Goal: Transaction & Acquisition: Obtain resource

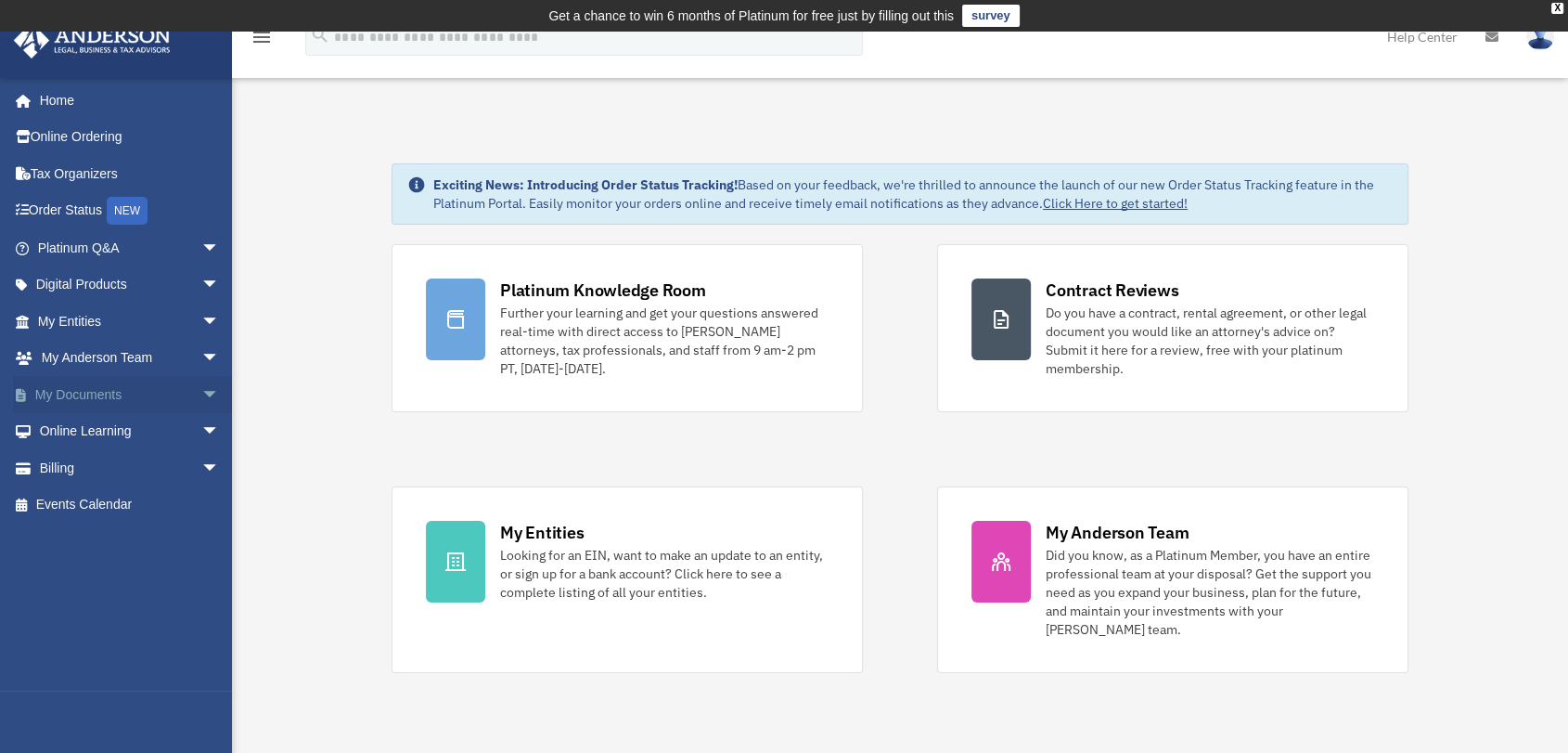
click at [201, 392] on span "arrow_drop_down" at bounding box center [219, 395] width 37 height 38
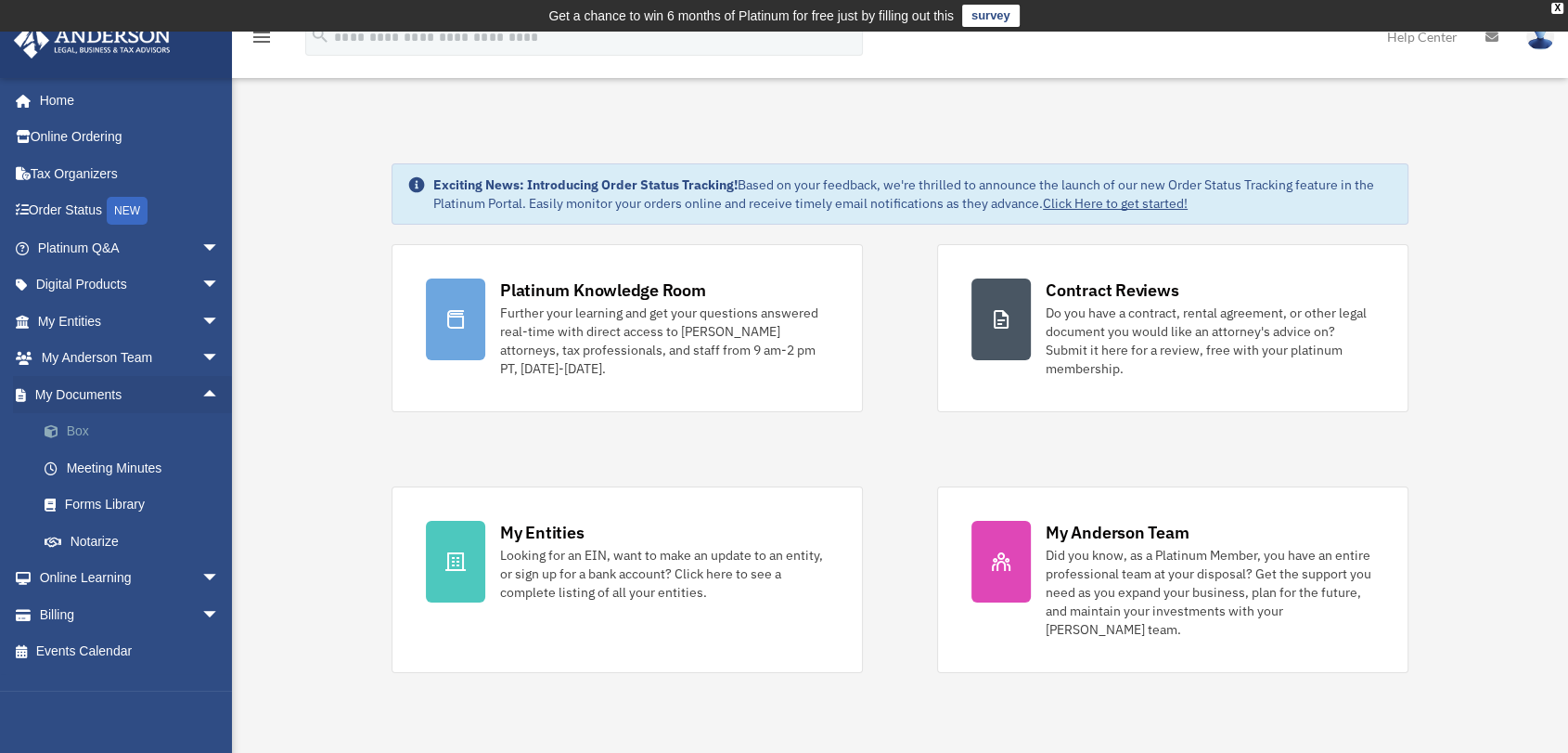
click at [196, 431] on link "Box" at bounding box center [137, 431] width 222 height 38
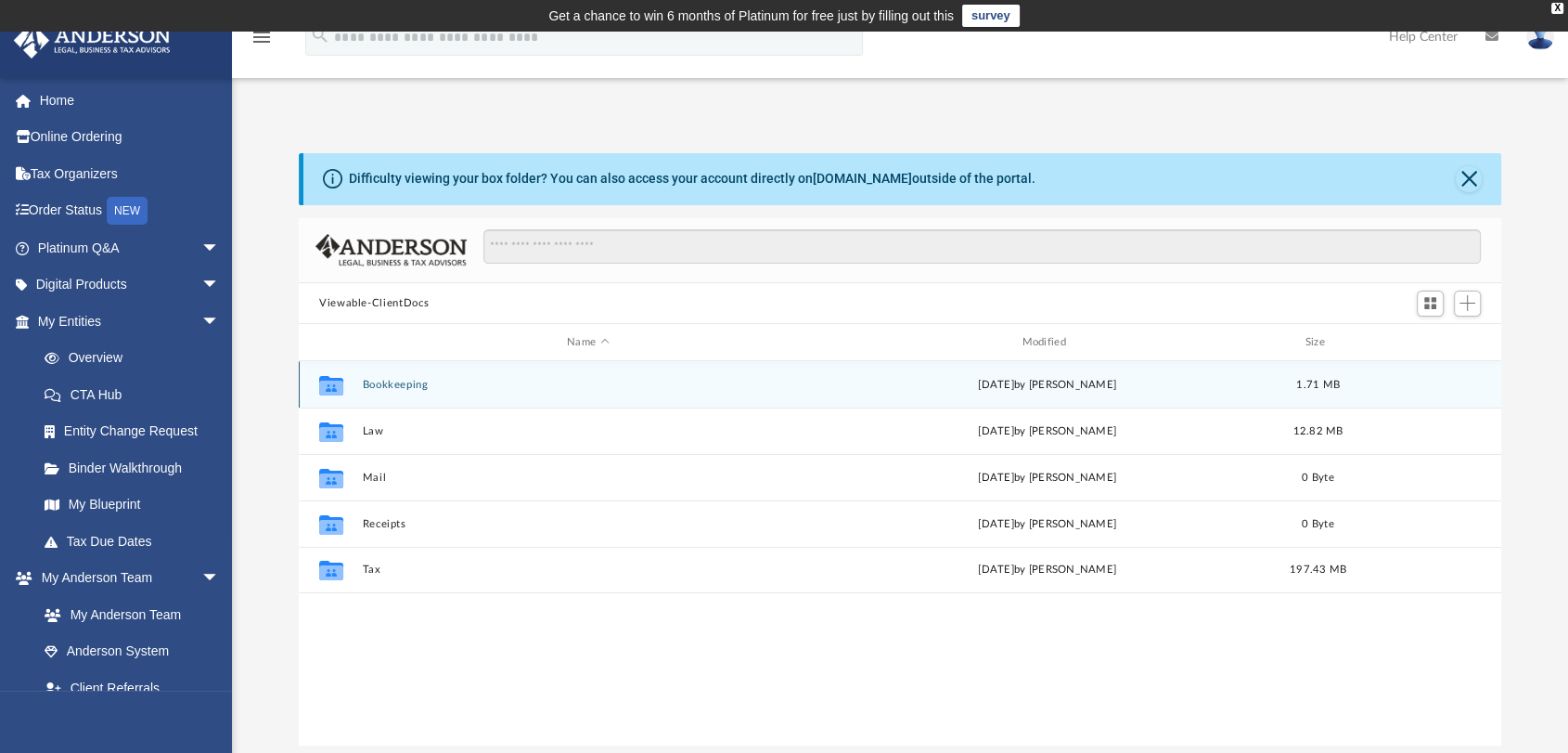
scroll to position [406, 1186]
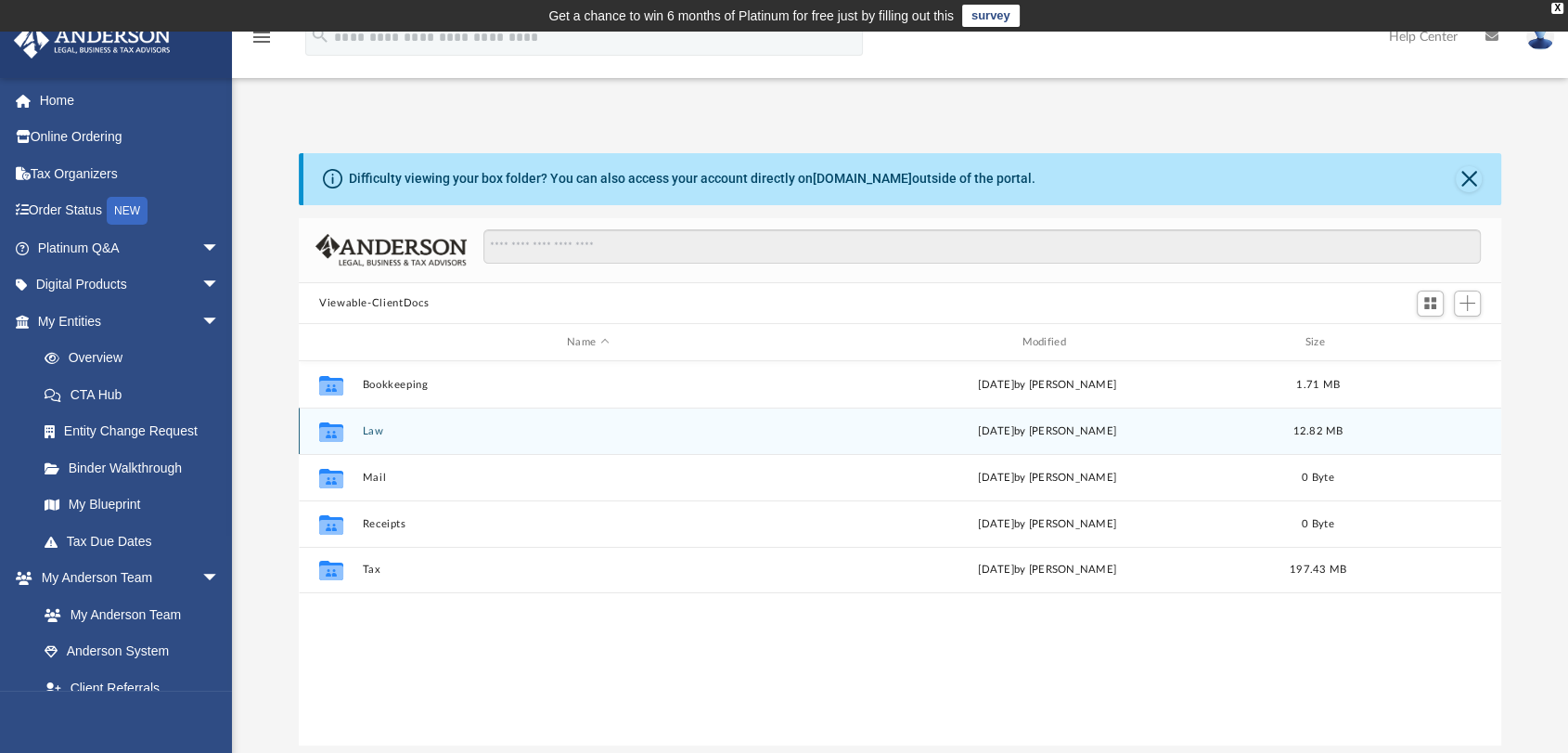
click at [460, 434] on button "Law" at bounding box center [587, 431] width 451 height 13
click at [464, 433] on button "Buckthorn Circle, LLC" at bounding box center [587, 431] width 451 height 13
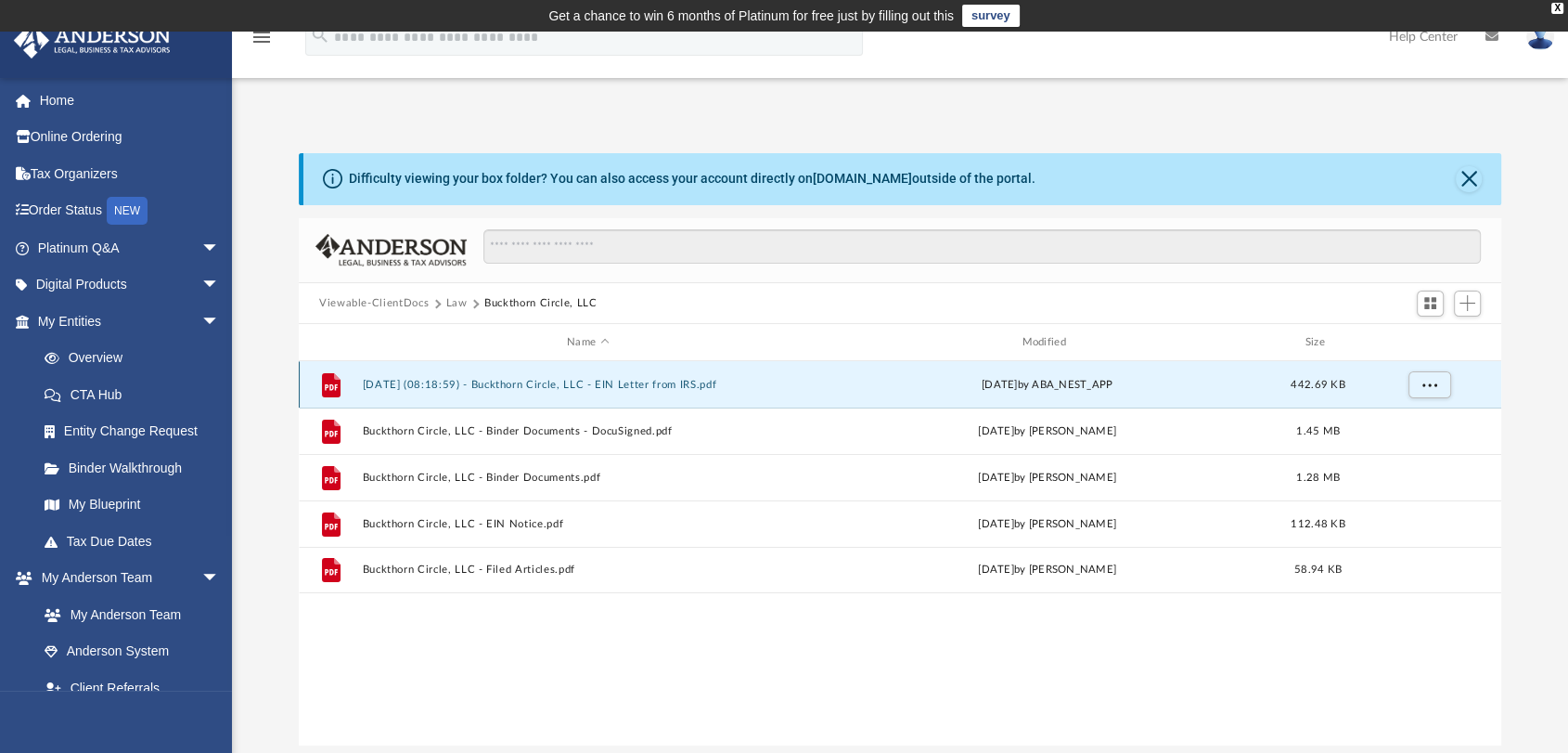
click at [658, 387] on button "2025.07.18 (08:18:59) - Buckthorn Circle, LLC - EIN Letter from IRS.pdf" at bounding box center [587, 385] width 451 height 13
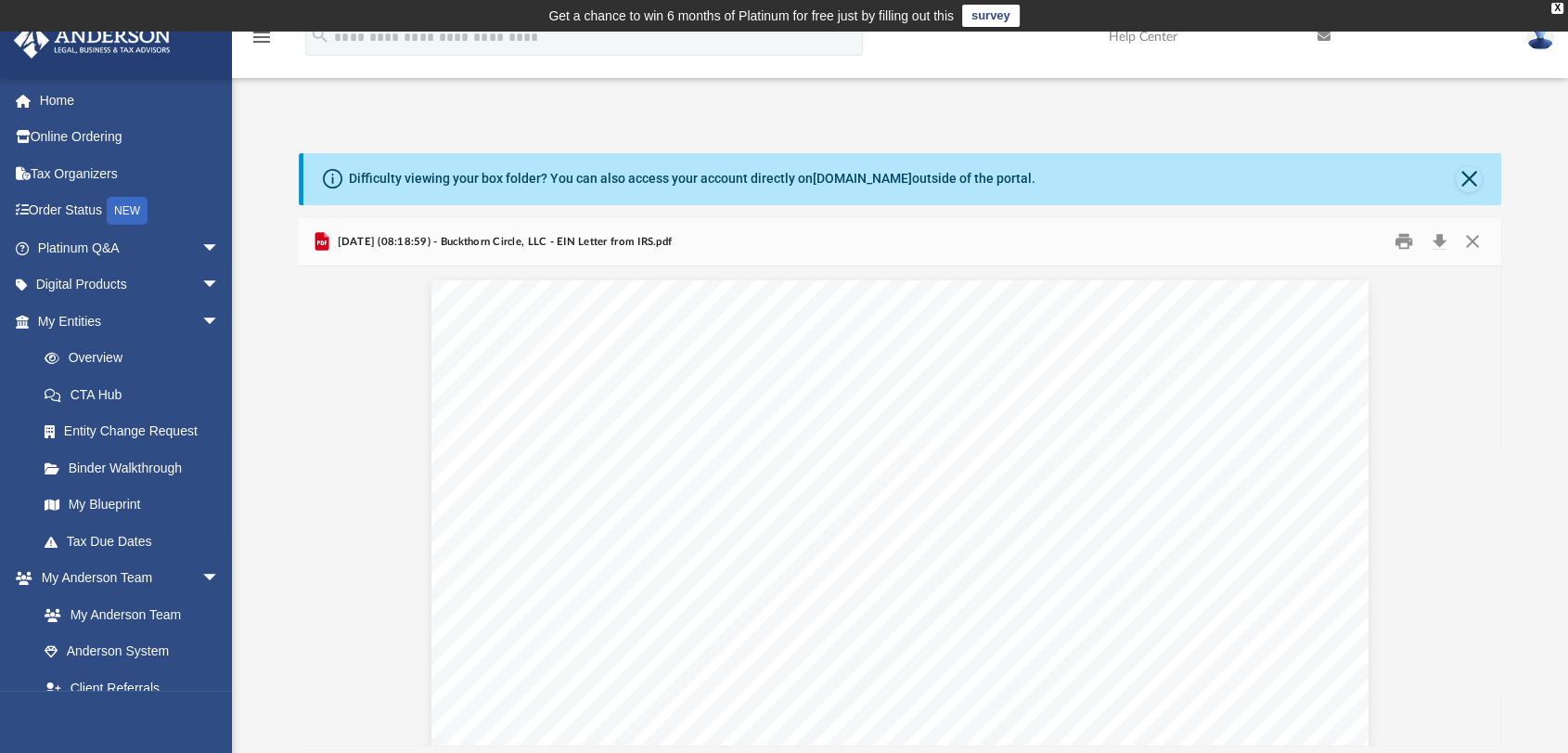
scroll to position [2497, 0]
click at [1476, 239] on button "Close" at bounding box center [1472, 241] width 34 height 29
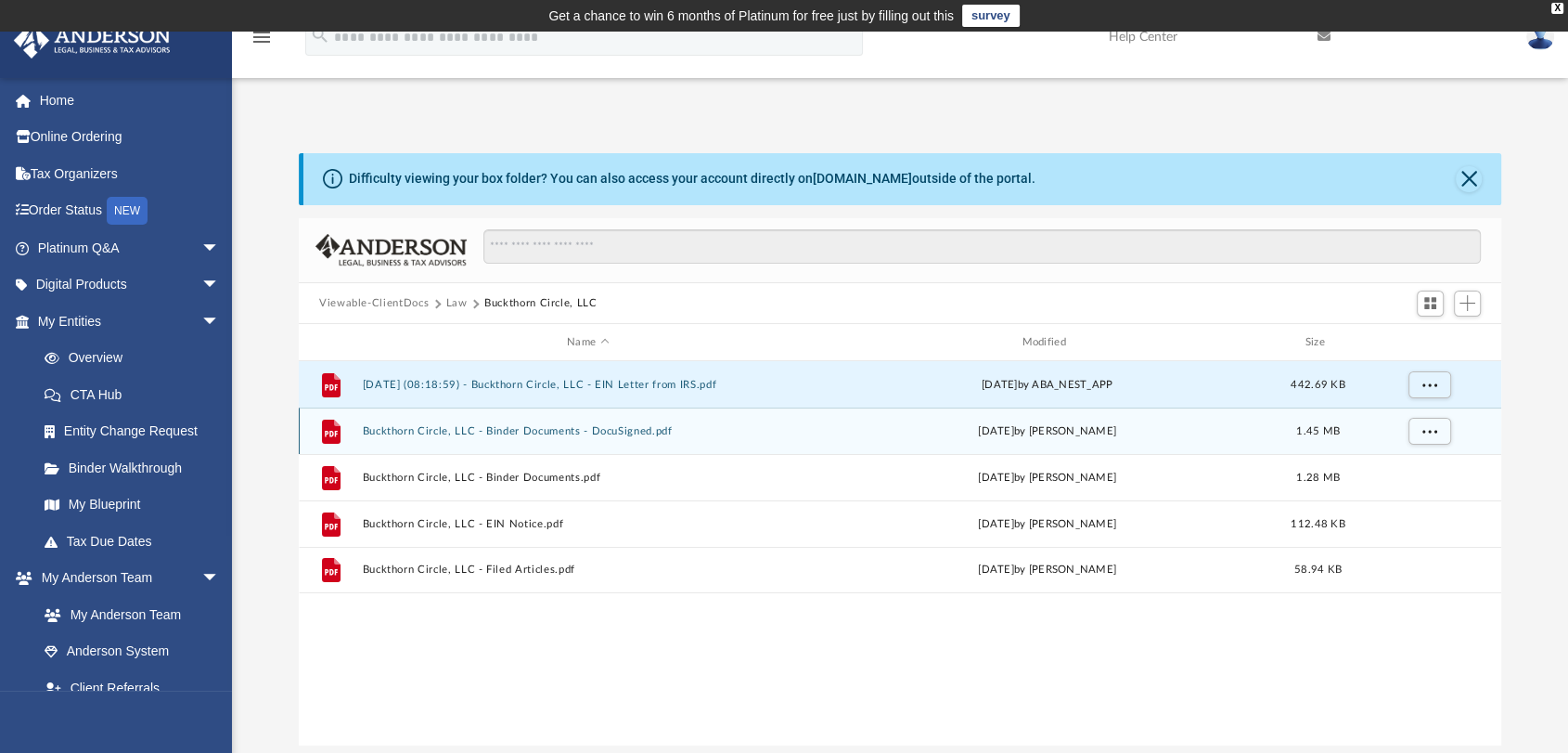
click at [654, 434] on button "Buckthorn Circle, LLC - Binder Documents - DocuSigned.pdf" at bounding box center [587, 431] width 451 height 13
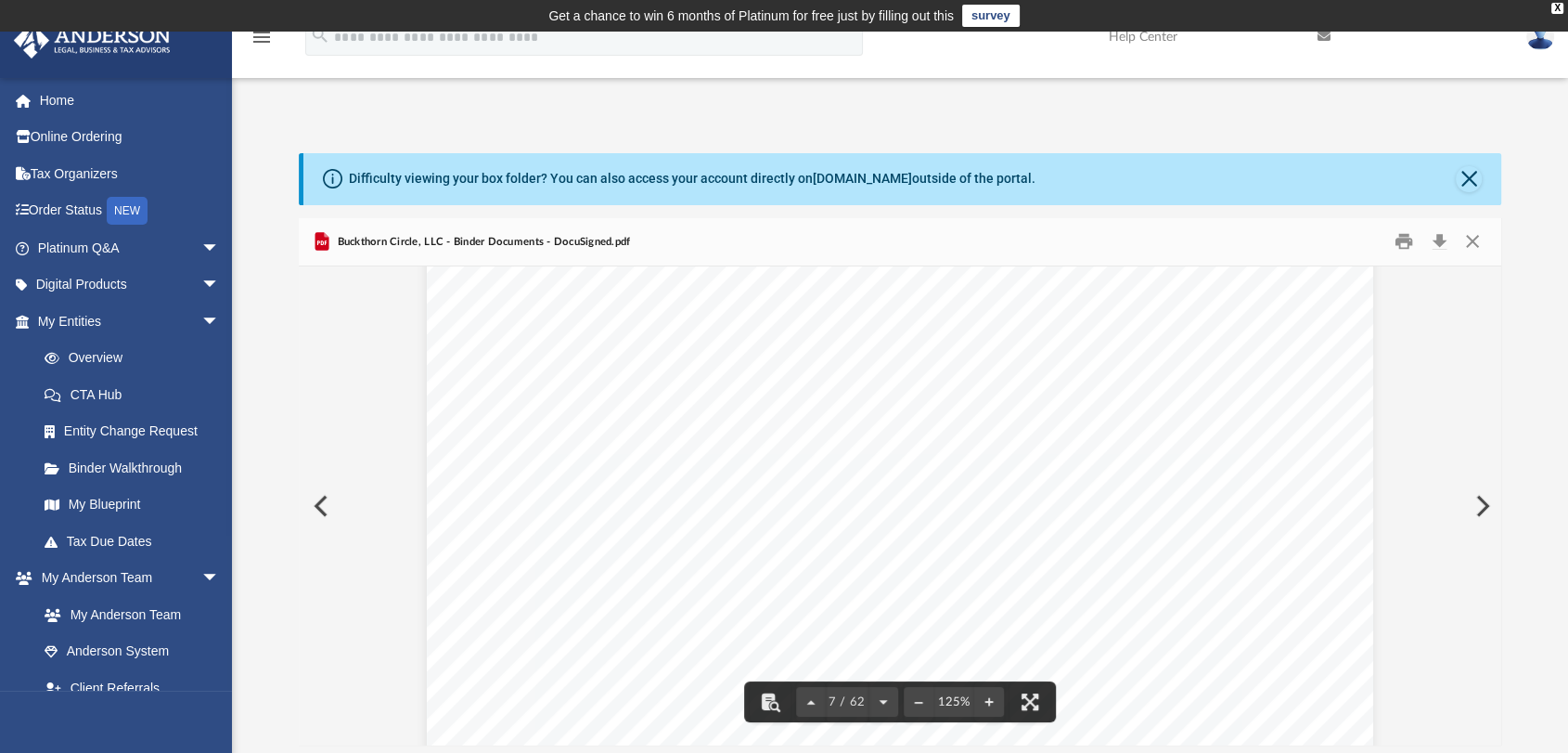
scroll to position [7827, 0]
drag, startPoint x: 942, startPoint y: 434, endPoint x: 841, endPoint y: 436, distance: 101.0
